Goal: Task Accomplishment & Management: Manage account settings

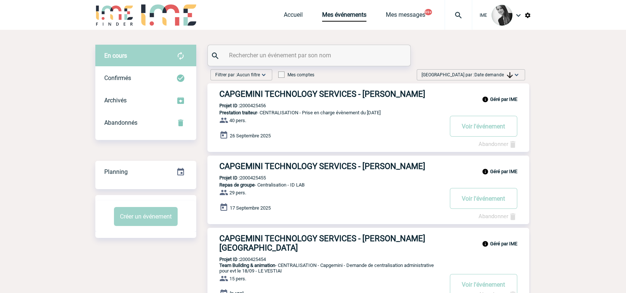
click at [505, 69] on div "[GEOGRAPHIC_DATA] par : Date demande Aucun tri Date d'événement Date d'événemen…" at bounding box center [471, 74] width 108 height 11
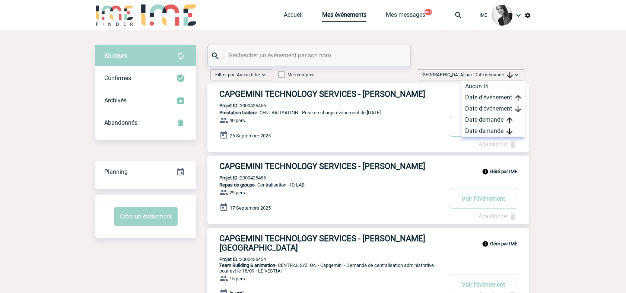
drag, startPoint x: 493, startPoint y: 132, endPoint x: 483, endPoint y: 140, distance: 12.2
click at [493, 132] on div "Date demande" at bounding box center [493, 131] width 63 height 11
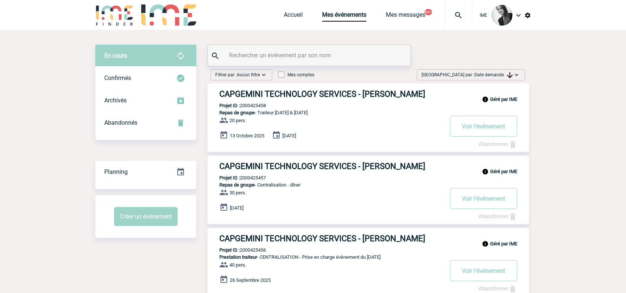
click at [512, 70] on div "[GEOGRAPHIC_DATA] par : Date demande Aucun tri Date d'événement Date d'événemen…" at bounding box center [471, 74] width 108 height 11
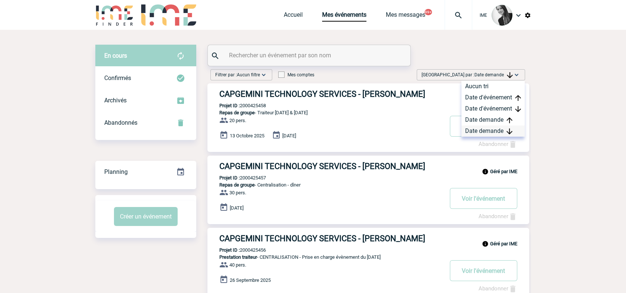
click at [488, 132] on div "Date demande" at bounding box center [493, 131] width 63 height 11
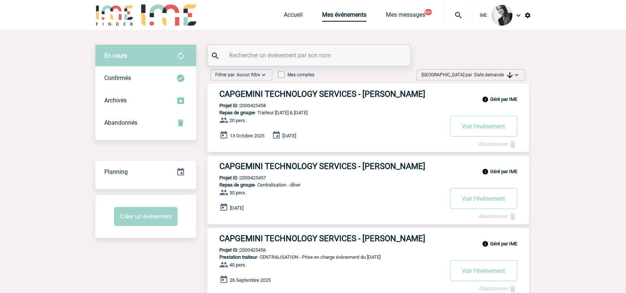
drag, startPoint x: 503, startPoint y: 75, endPoint x: 500, endPoint y: 88, distance: 13.3
click at [503, 76] on span "Date demande" at bounding box center [494, 74] width 38 height 5
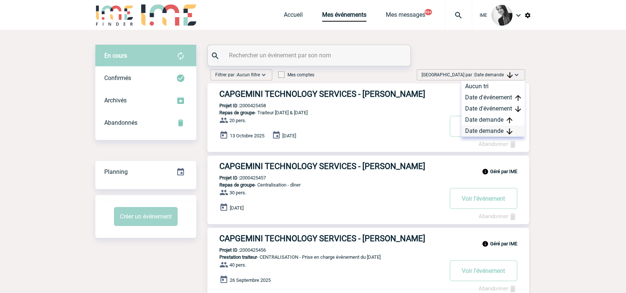
click at [489, 128] on div "Date demande" at bounding box center [493, 131] width 63 height 11
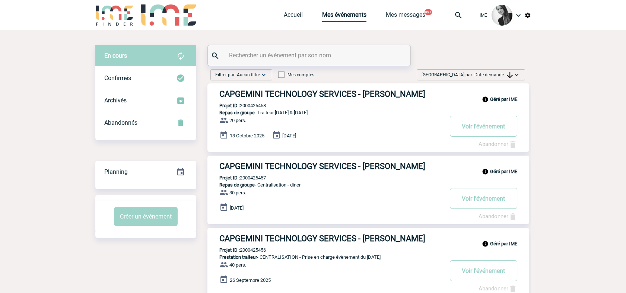
click at [511, 70] on div "[GEOGRAPHIC_DATA] par : Date demande Aucun tri Date d'événement Date d'événemen…" at bounding box center [471, 74] width 108 height 11
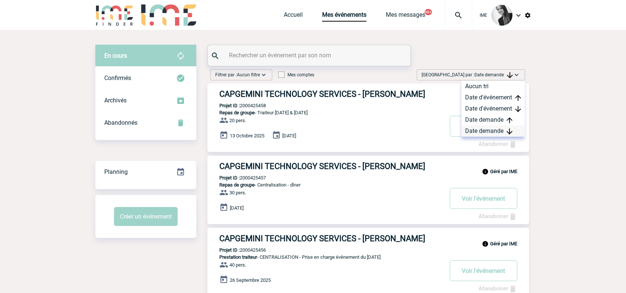
click at [486, 133] on div "Date demande" at bounding box center [493, 131] width 63 height 11
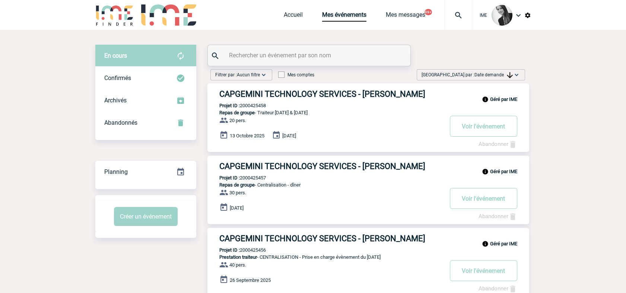
click at [496, 74] on span "Date demande" at bounding box center [494, 74] width 38 height 5
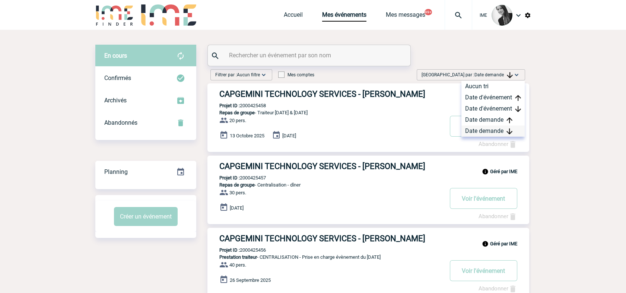
click at [474, 128] on div "Date demande" at bounding box center [493, 131] width 63 height 11
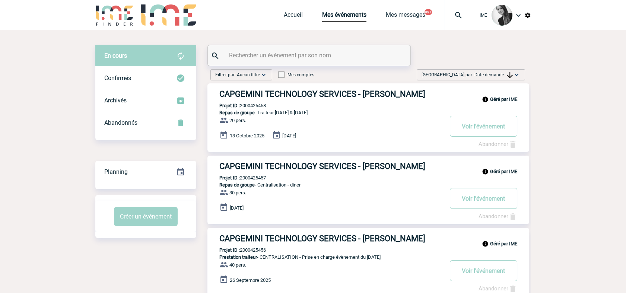
click at [483, 75] on span "Date demande" at bounding box center [494, 74] width 38 height 5
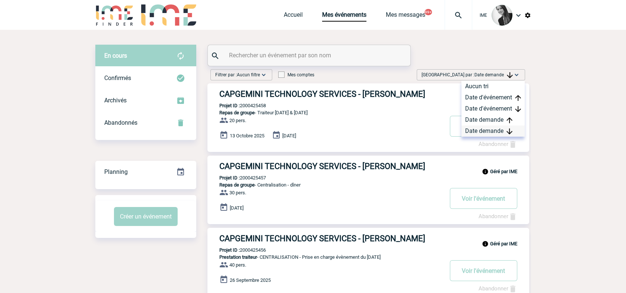
click at [477, 129] on div "Date demande" at bounding box center [493, 131] width 63 height 11
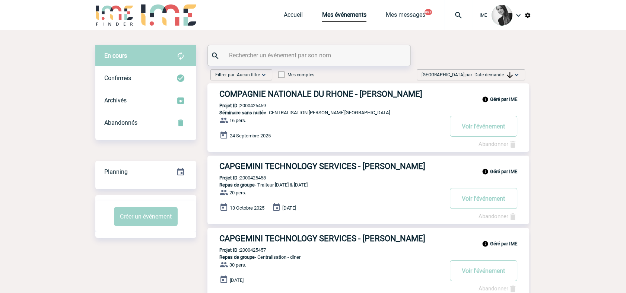
click at [470, 74] on span "[GEOGRAPHIC_DATA] par : Date demande" at bounding box center [467, 74] width 91 height 7
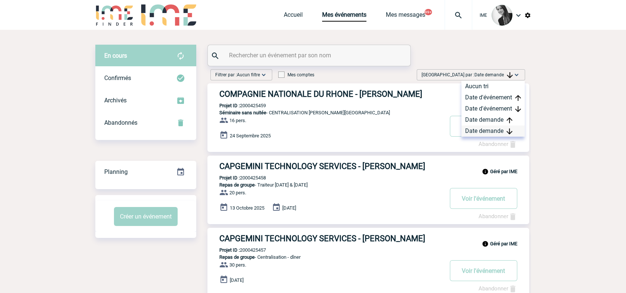
click at [477, 131] on div "Date demande" at bounding box center [493, 131] width 63 height 11
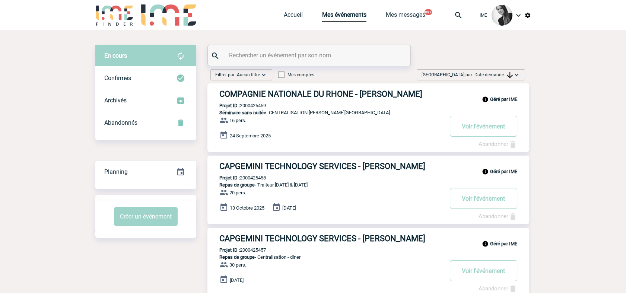
click at [496, 73] on span "Date demande" at bounding box center [494, 74] width 38 height 5
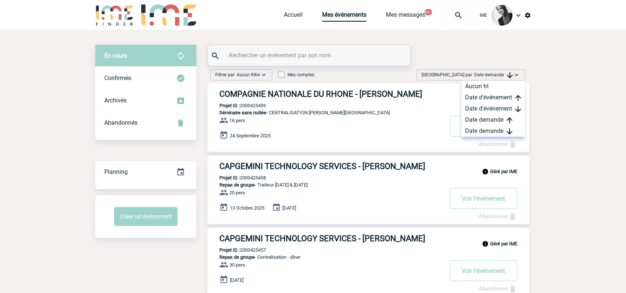
drag, startPoint x: 477, startPoint y: 131, endPoint x: 557, endPoint y: 20, distance: 136.3
click at [478, 131] on div "Date demande" at bounding box center [493, 131] width 63 height 11
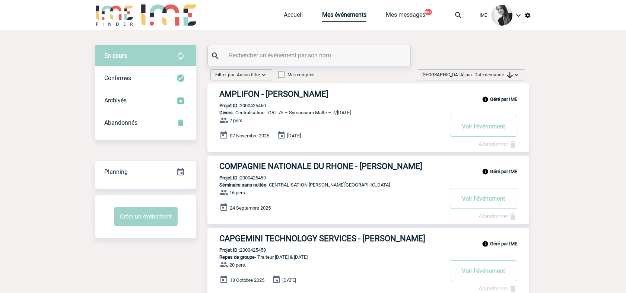
drag, startPoint x: 492, startPoint y: 72, endPoint x: 492, endPoint y: 101, distance: 29.8
click at [492, 72] on span "[GEOGRAPHIC_DATA] par : Date demande" at bounding box center [467, 74] width 91 height 7
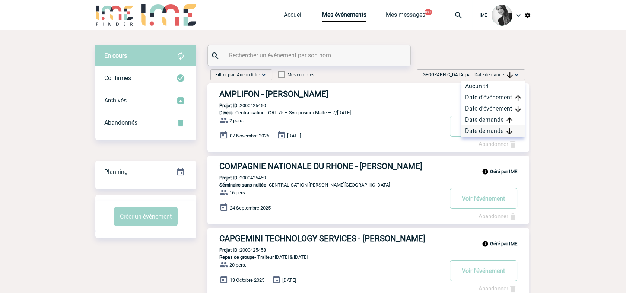
click at [485, 129] on div "Date demande" at bounding box center [493, 131] width 63 height 11
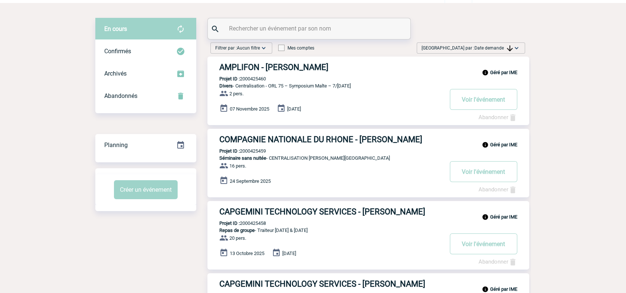
scroll to position [41, 0]
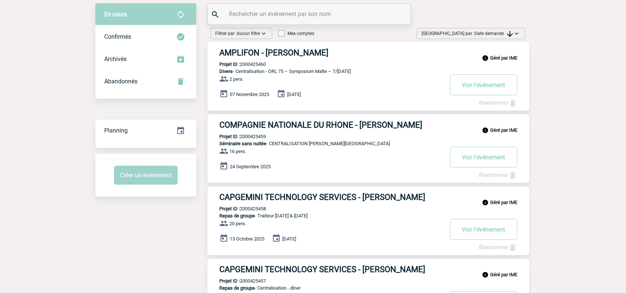
click at [484, 38] on div "[GEOGRAPHIC_DATA] par : Date demande Aucun tri Date d'événement Date d'événemen…" at bounding box center [471, 33] width 108 height 11
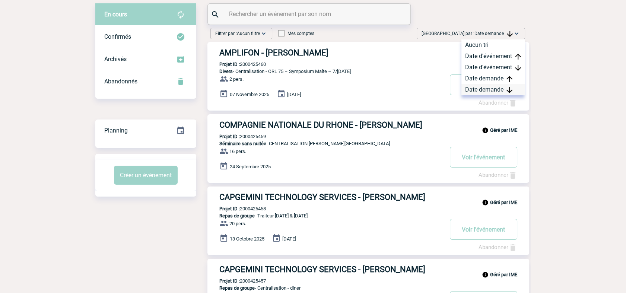
click at [493, 91] on div "Date demande" at bounding box center [493, 89] width 63 height 11
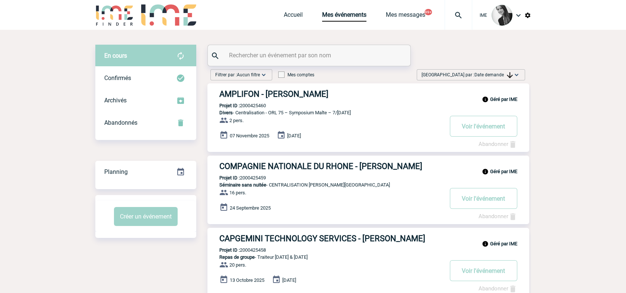
click at [492, 72] on span "[GEOGRAPHIC_DATA] par : Date demande" at bounding box center [467, 74] width 91 height 7
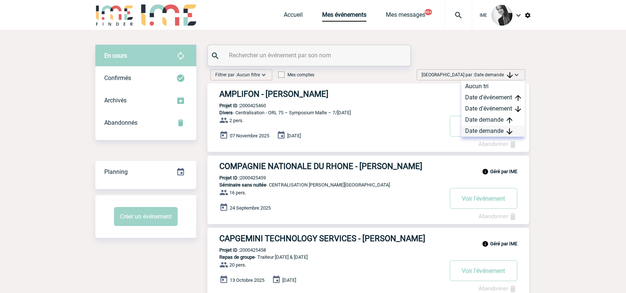
click at [480, 129] on div "Date demande" at bounding box center [493, 131] width 63 height 11
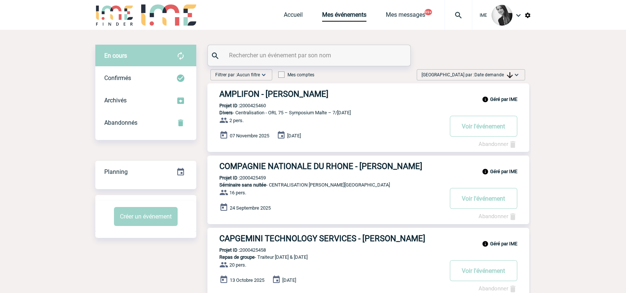
click at [486, 76] on span "Date demande" at bounding box center [494, 74] width 38 height 5
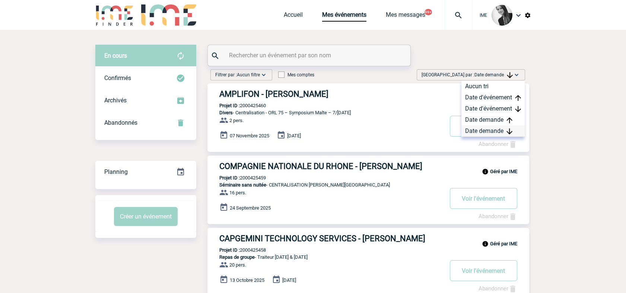
click at [475, 133] on div "Date demande" at bounding box center [493, 131] width 63 height 11
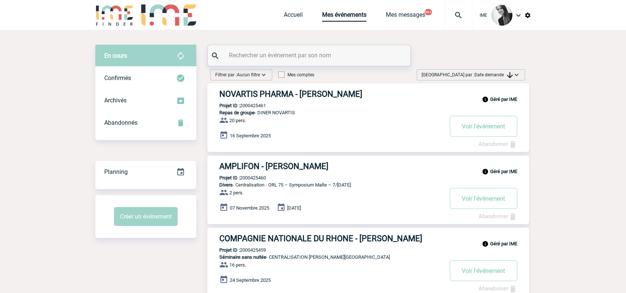
click at [474, 75] on span "[GEOGRAPHIC_DATA] par : Date demande" at bounding box center [467, 74] width 91 height 7
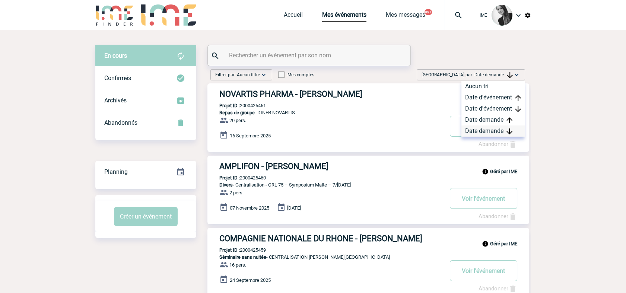
click at [488, 131] on div "Date demande" at bounding box center [493, 131] width 63 height 11
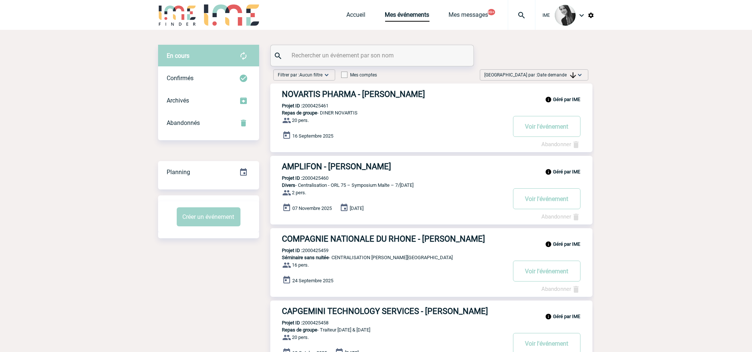
click at [547, 77] on span "[GEOGRAPHIC_DATA] par : Date demande" at bounding box center [529, 74] width 91 height 7
click at [541, 133] on div "Date demande" at bounding box center [555, 131] width 63 height 11
click at [574, 70] on div "[GEOGRAPHIC_DATA] par : Date demande Aucun tri Date d'événement Date d'événemen…" at bounding box center [534, 74] width 108 height 11
click at [551, 132] on div "Date demande" at bounding box center [555, 131] width 63 height 11
drag, startPoint x: 557, startPoint y: 78, endPoint x: 552, endPoint y: 95, distance: 17.1
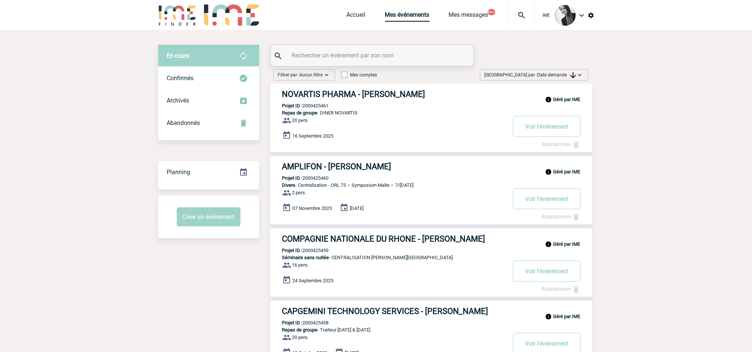
click at [557, 78] on span "[GEOGRAPHIC_DATA] par : Date demande" at bounding box center [529, 74] width 91 height 7
click at [563, 126] on div "Date demande" at bounding box center [555, 131] width 63 height 11
click at [547, 77] on span "Date demande" at bounding box center [556, 74] width 38 height 5
click at [554, 133] on div "Date demande" at bounding box center [555, 131] width 63 height 11
drag, startPoint x: 607, startPoint y: 143, endPoint x: 604, endPoint y: 145, distance: 4.2
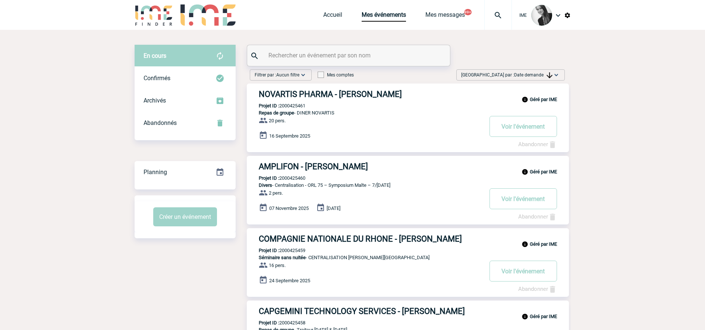
click at [534, 72] on span "[GEOGRAPHIC_DATA] par : Date demande" at bounding box center [506, 74] width 91 height 7
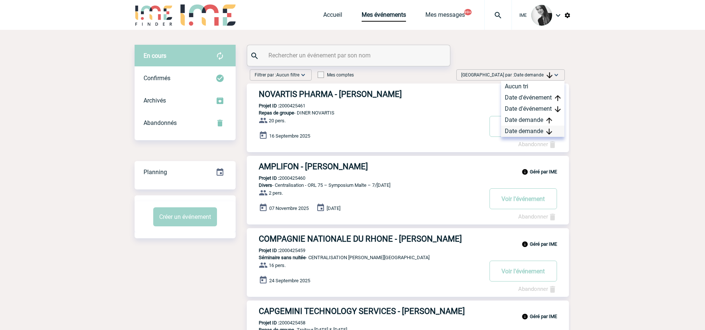
drag, startPoint x: 524, startPoint y: 127, endPoint x: 527, endPoint y: 130, distance: 4.7
click at [524, 127] on div "Date demande" at bounding box center [532, 131] width 63 height 11
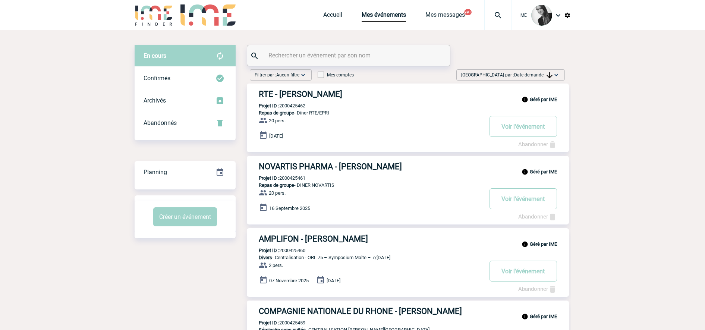
click at [510, 75] on span "[GEOGRAPHIC_DATA] par : Date demande" at bounding box center [506, 74] width 91 height 7
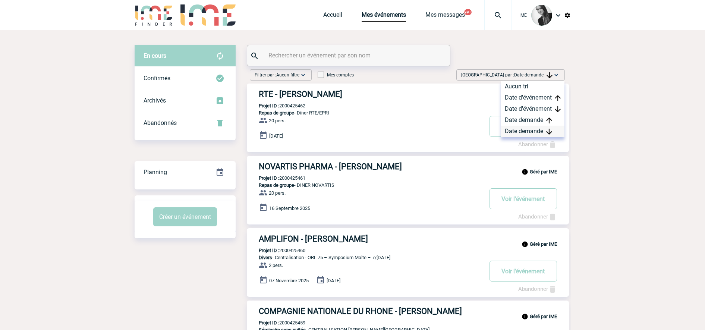
drag, startPoint x: 510, startPoint y: 75, endPoint x: 522, endPoint y: 129, distance: 55.1
click at [522, 129] on div "Date demande" at bounding box center [532, 131] width 63 height 11
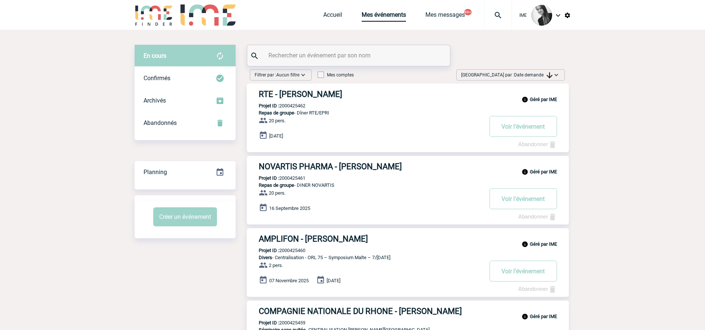
click at [516, 77] on span "Date demande" at bounding box center [533, 74] width 38 height 5
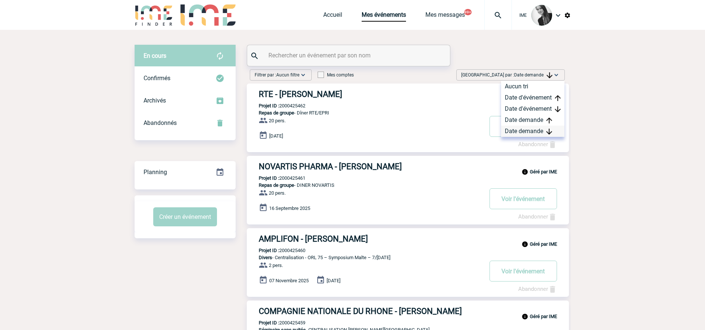
click at [506, 132] on div "Date demande" at bounding box center [532, 131] width 63 height 11
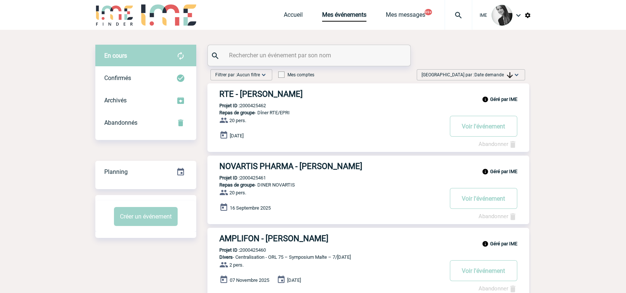
click at [492, 72] on span "[GEOGRAPHIC_DATA] par : Date demande" at bounding box center [467, 74] width 91 height 7
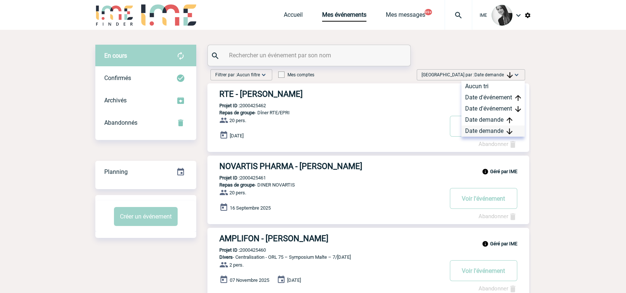
click at [475, 129] on div "Date demande" at bounding box center [493, 131] width 63 height 11
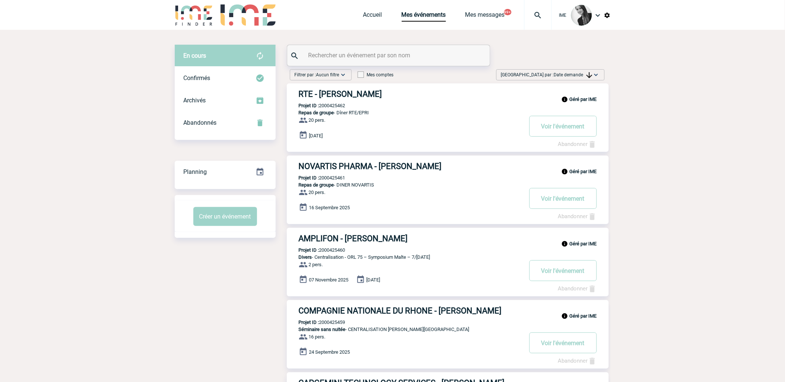
drag, startPoint x: 203, startPoint y: 269, endPoint x: 203, endPoint y: 265, distance: 4.8
drag, startPoint x: 129, startPoint y: 158, endPoint x: 129, endPoint y: 173, distance: 15.3
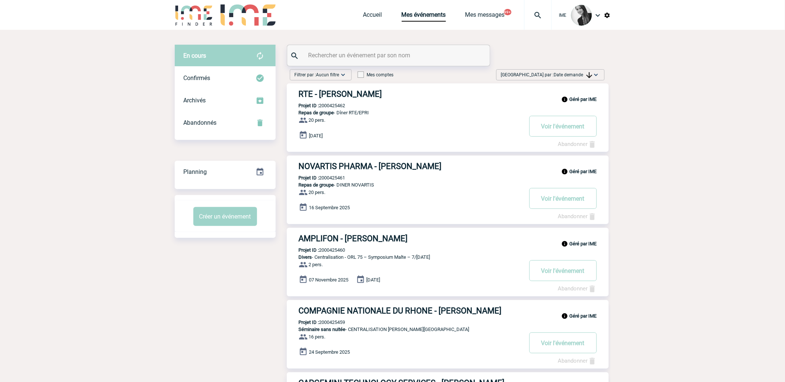
click at [218, 52] on div "En cours" at bounding box center [225, 56] width 101 height 22
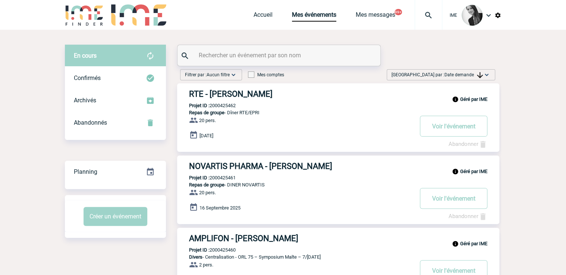
click at [477, 75] on img at bounding box center [480, 75] width 6 height 6
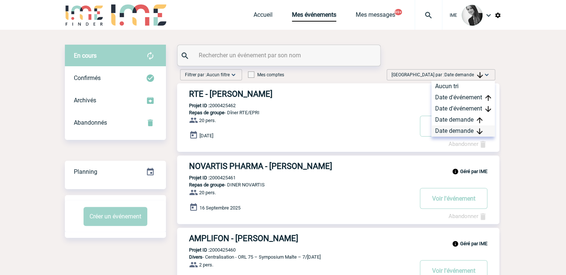
click at [457, 129] on div "Date demande" at bounding box center [462, 131] width 63 height 11
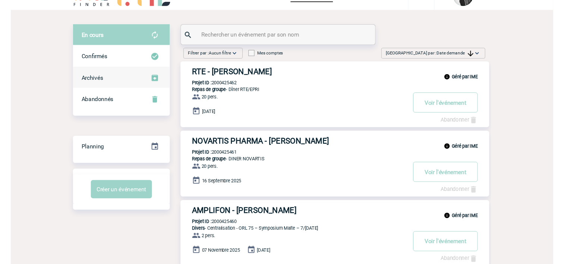
scroll to position [30, 0]
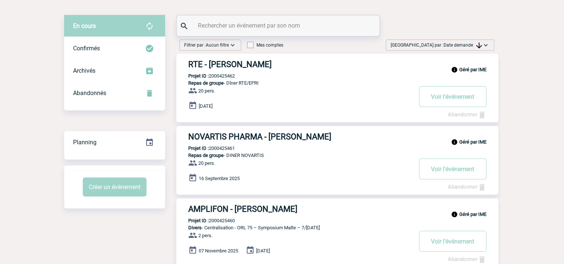
click at [472, 47] on span "Date demande" at bounding box center [462, 44] width 38 height 5
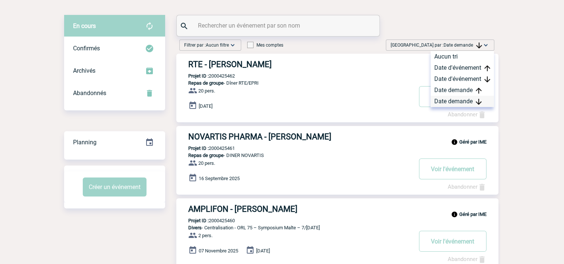
click at [468, 99] on div "Date demande" at bounding box center [461, 101] width 63 height 11
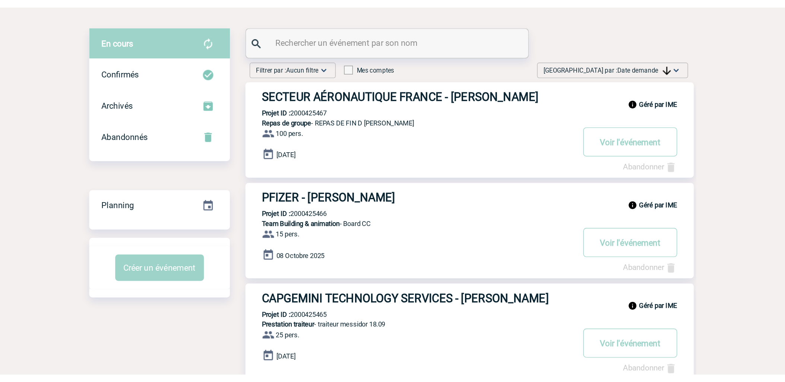
scroll to position [0, 0]
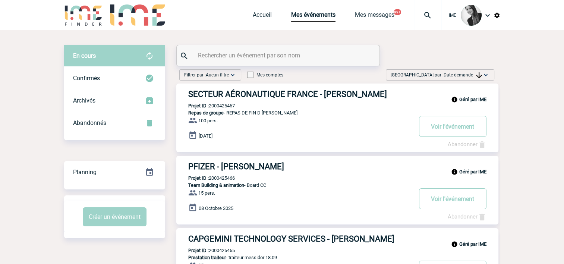
click at [439, 75] on span "[GEOGRAPHIC_DATA] par : Date demande" at bounding box center [436, 74] width 91 height 7
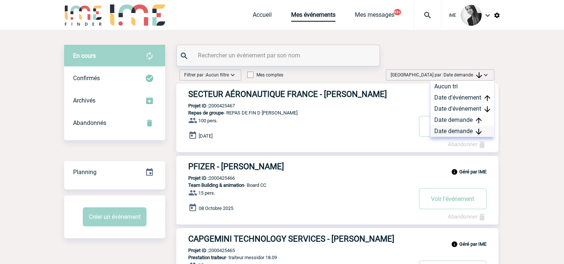
click at [447, 132] on div "Date demande" at bounding box center [461, 131] width 63 height 11
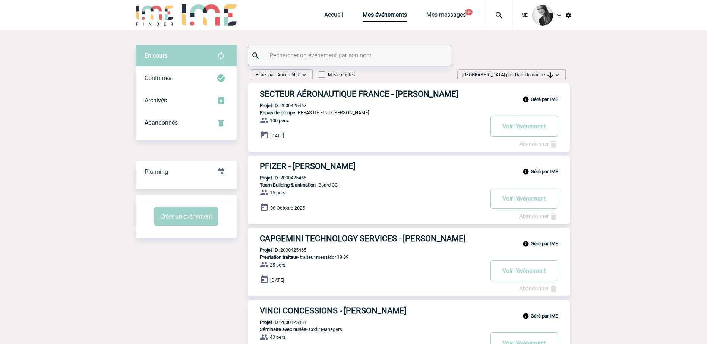
click at [529, 77] on span "Date demande" at bounding box center [534, 74] width 38 height 5
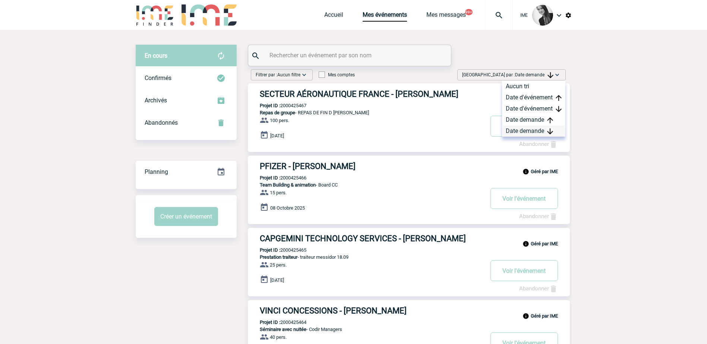
click at [524, 130] on div "Date demande" at bounding box center [533, 131] width 63 height 11
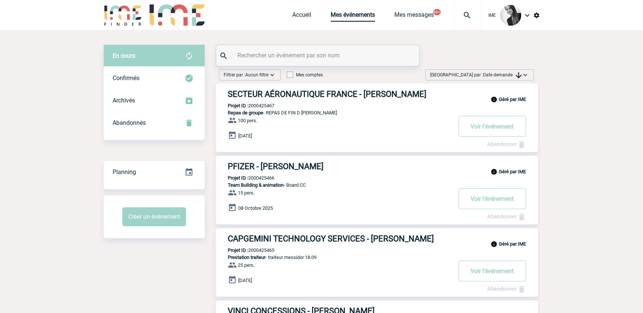
click at [490, 73] on span "Date demande" at bounding box center [502, 74] width 38 height 5
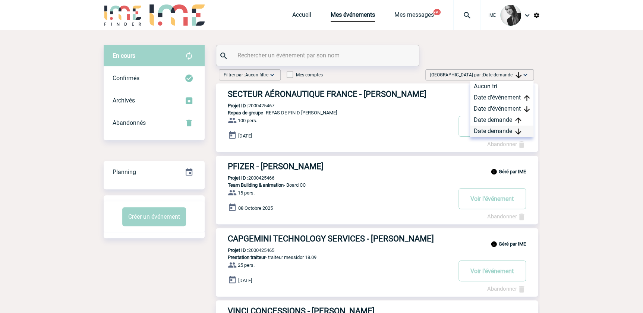
click at [482, 132] on div "Date demande" at bounding box center [501, 131] width 63 height 11
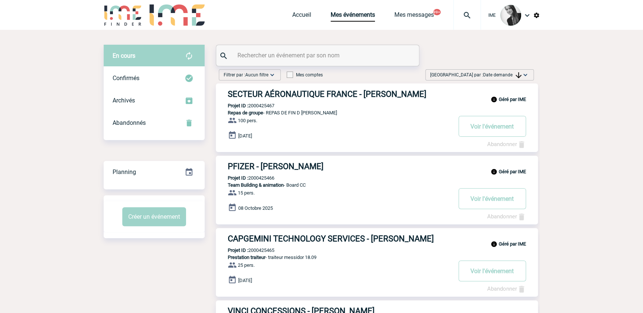
drag, startPoint x: 495, startPoint y: 72, endPoint x: 498, endPoint y: 112, distance: 40.0
click at [495, 72] on span "Date demande" at bounding box center [502, 74] width 38 height 5
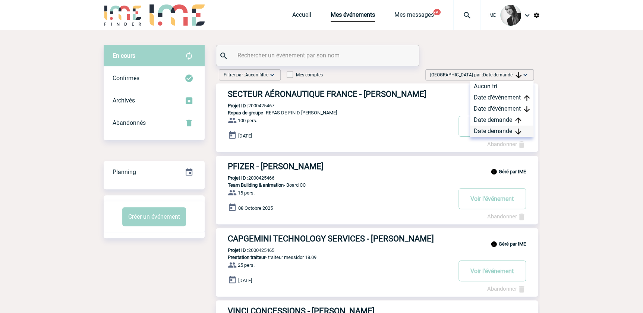
click at [490, 133] on div "Date demande" at bounding box center [501, 131] width 63 height 11
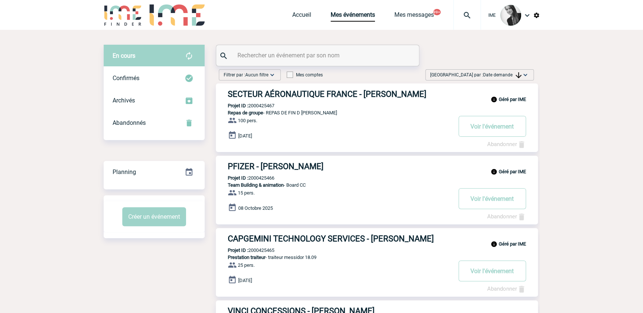
click at [510, 74] on span "Date demande" at bounding box center [502, 74] width 38 height 5
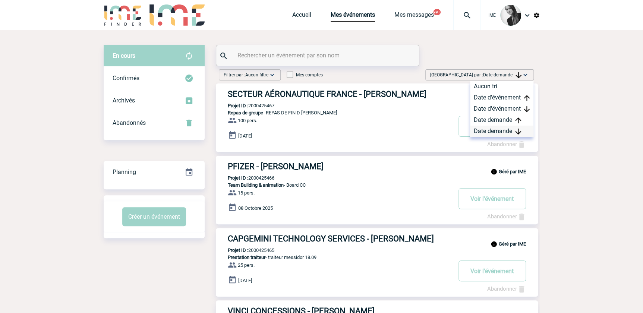
click at [490, 130] on div "Date demande" at bounding box center [501, 131] width 63 height 11
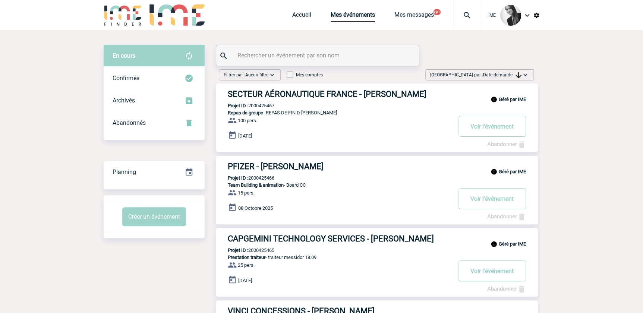
click at [495, 74] on span "Date demande" at bounding box center [502, 74] width 38 height 5
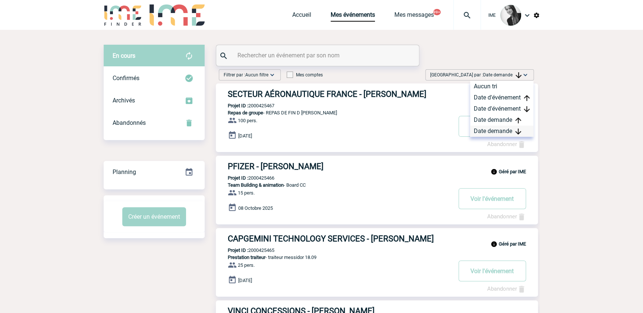
click at [507, 132] on div "Date demande" at bounding box center [501, 131] width 63 height 11
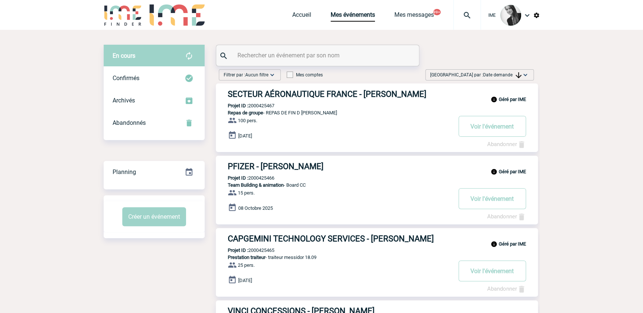
click at [505, 71] on span "[GEOGRAPHIC_DATA] par : Date demande" at bounding box center [475, 74] width 91 height 7
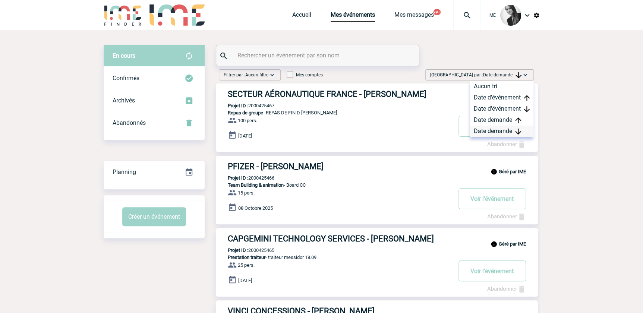
click at [493, 132] on div "Date demande" at bounding box center [501, 131] width 63 height 11
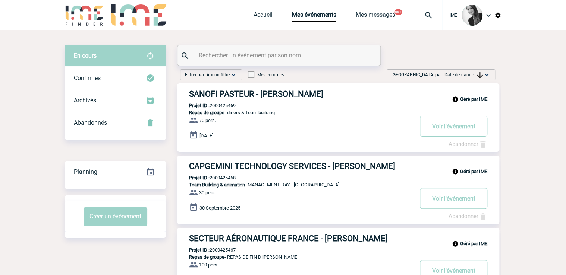
click at [468, 73] on span "Date demande" at bounding box center [463, 74] width 38 height 5
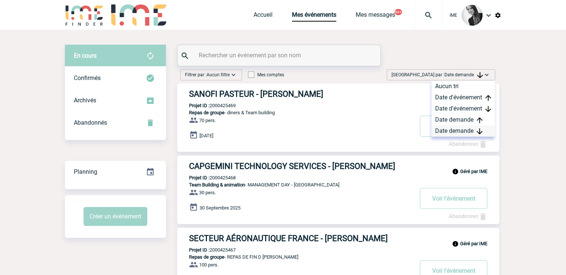
click at [463, 131] on div "Date demande" at bounding box center [462, 131] width 63 height 11
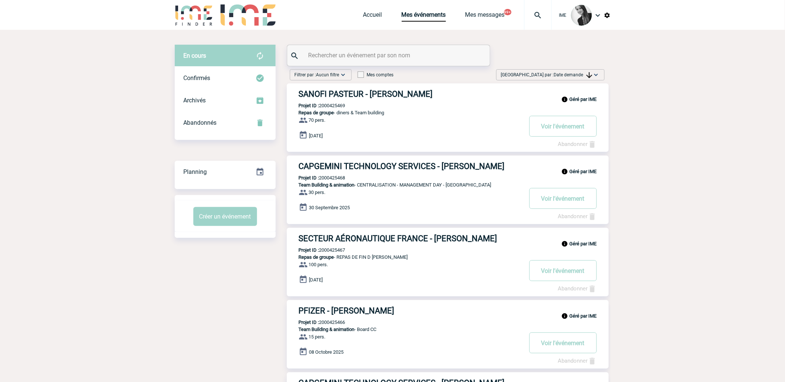
drag, startPoint x: 584, startPoint y: 73, endPoint x: 565, endPoint y: 128, distance: 58.6
click at [584, 73] on span "Date demande" at bounding box center [573, 74] width 38 height 5
click at [559, 133] on div "Date demande" at bounding box center [572, 131] width 63 height 11
click at [583, 76] on span "Date demande" at bounding box center [573, 74] width 38 height 5
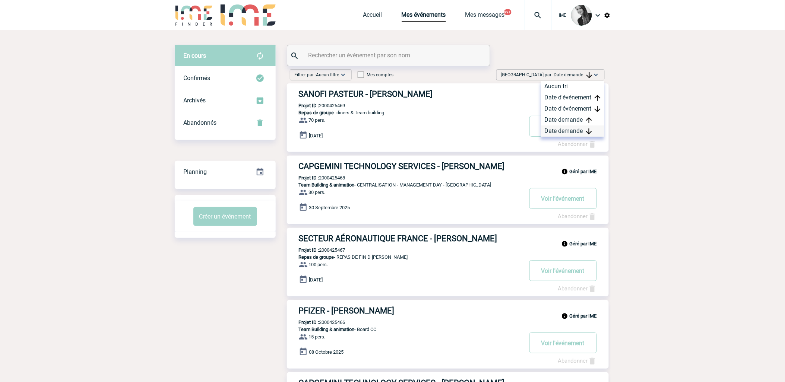
click at [571, 131] on div "Date demande" at bounding box center [572, 131] width 63 height 11
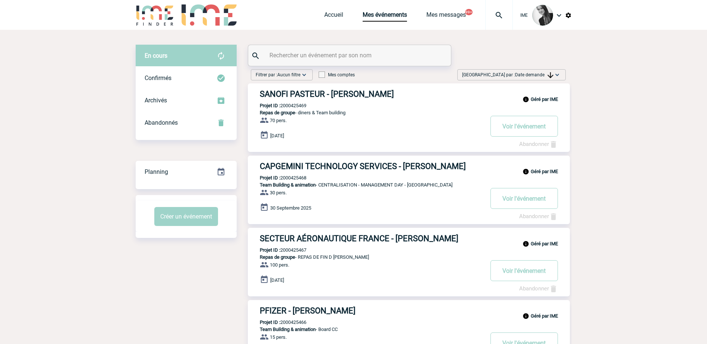
click at [525, 75] on span "Date demande" at bounding box center [534, 74] width 38 height 5
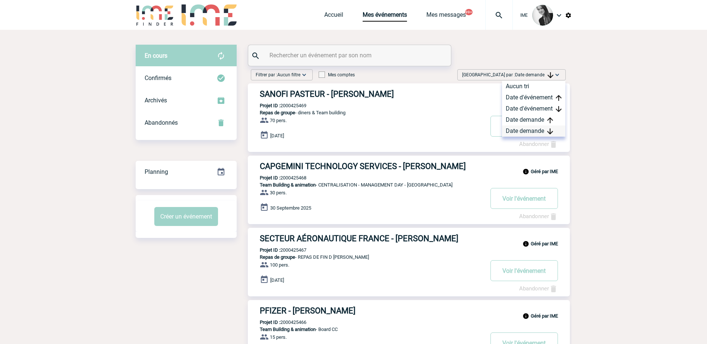
click at [535, 130] on div "Date demande" at bounding box center [533, 131] width 63 height 11
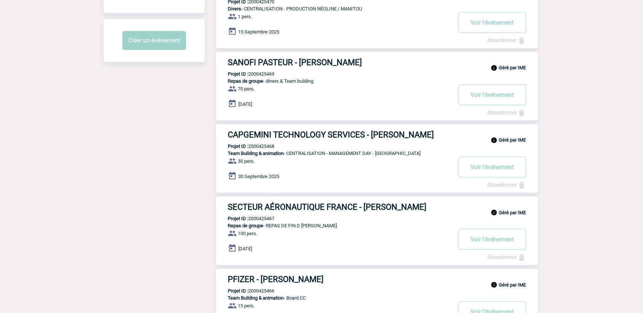
scroll to position [177, 0]
